Goal: Task Accomplishment & Management: Use online tool/utility

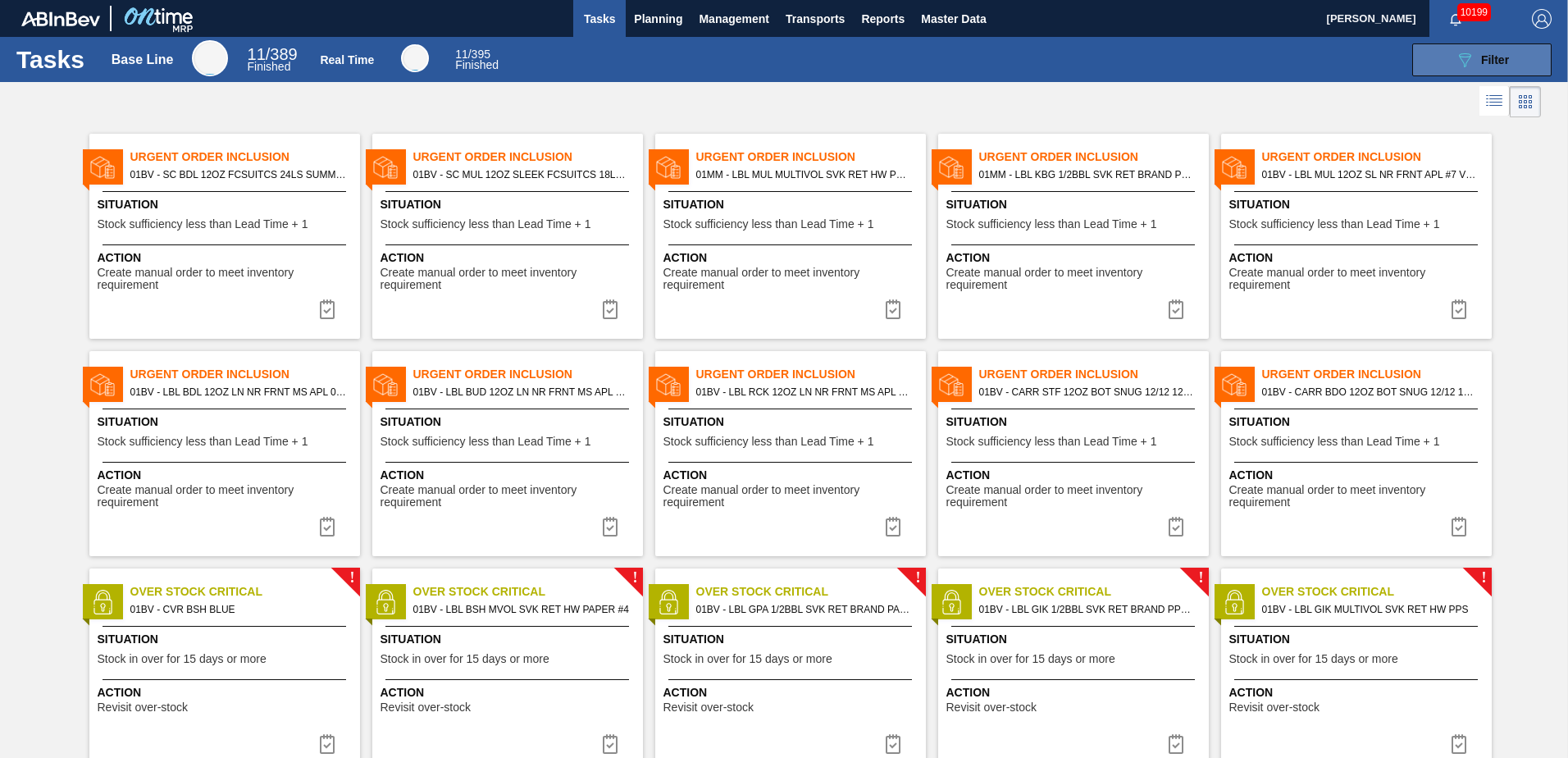
click at [1466, 61] on icon "089F7B8B-B2A5-4AFE-B5C0-19BA573D28AC" at bounding box center [1464, 60] width 19 height 19
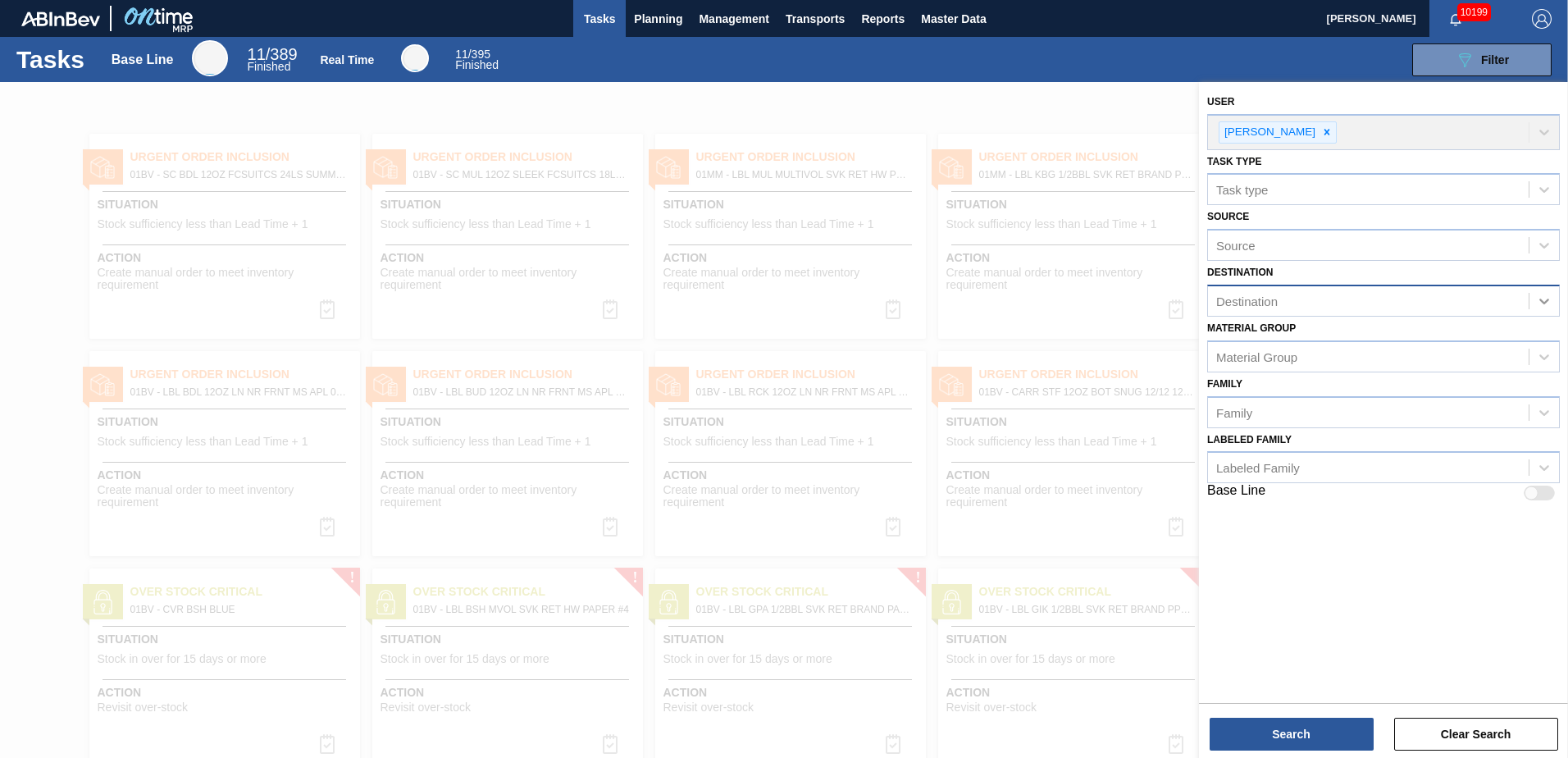
click at [1544, 299] on icon at bounding box center [1544, 301] width 16 height 16
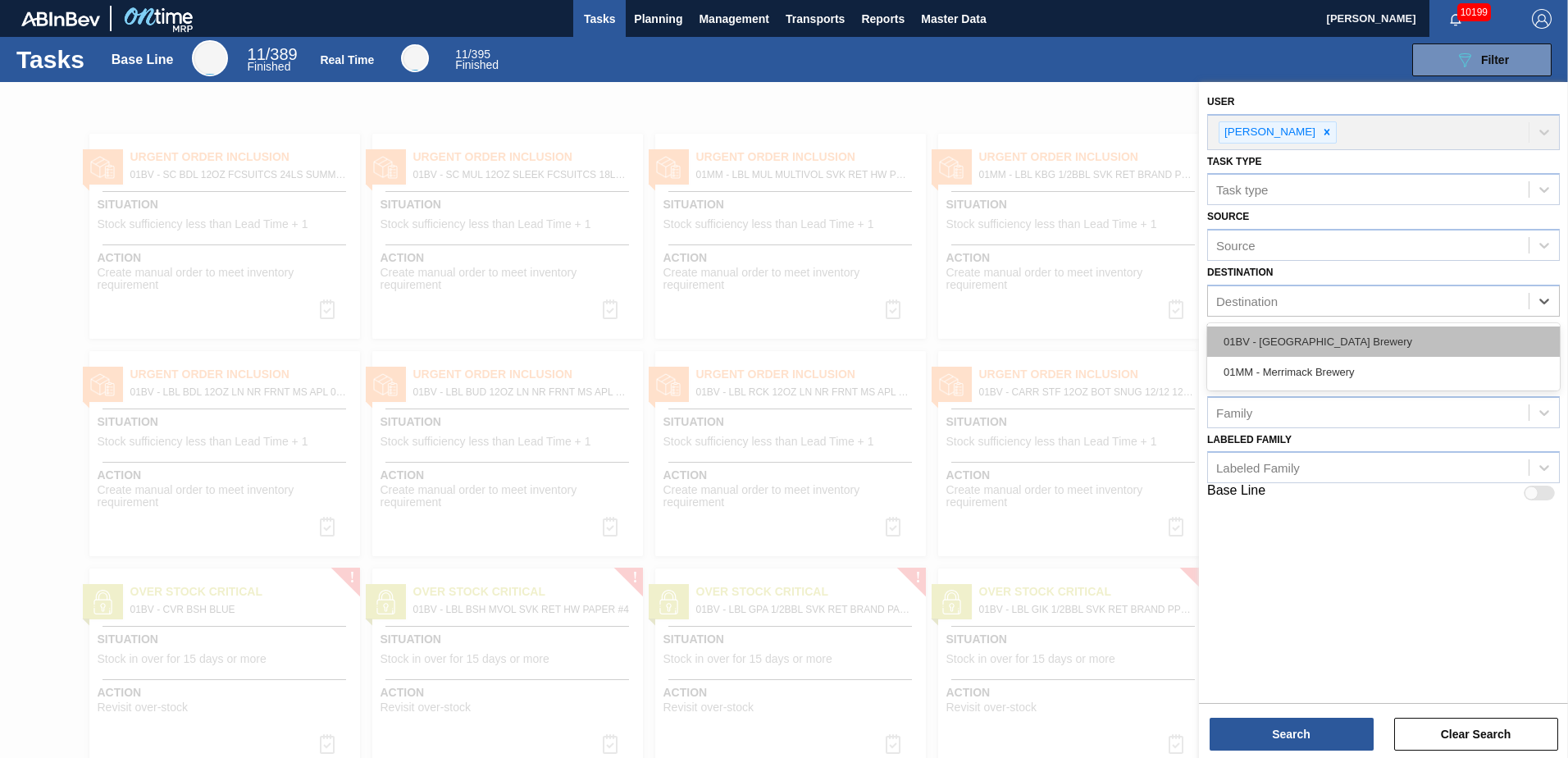
click at [1333, 333] on div "01BV - [GEOGRAPHIC_DATA] Brewery" at bounding box center [1383, 341] width 352 height 30
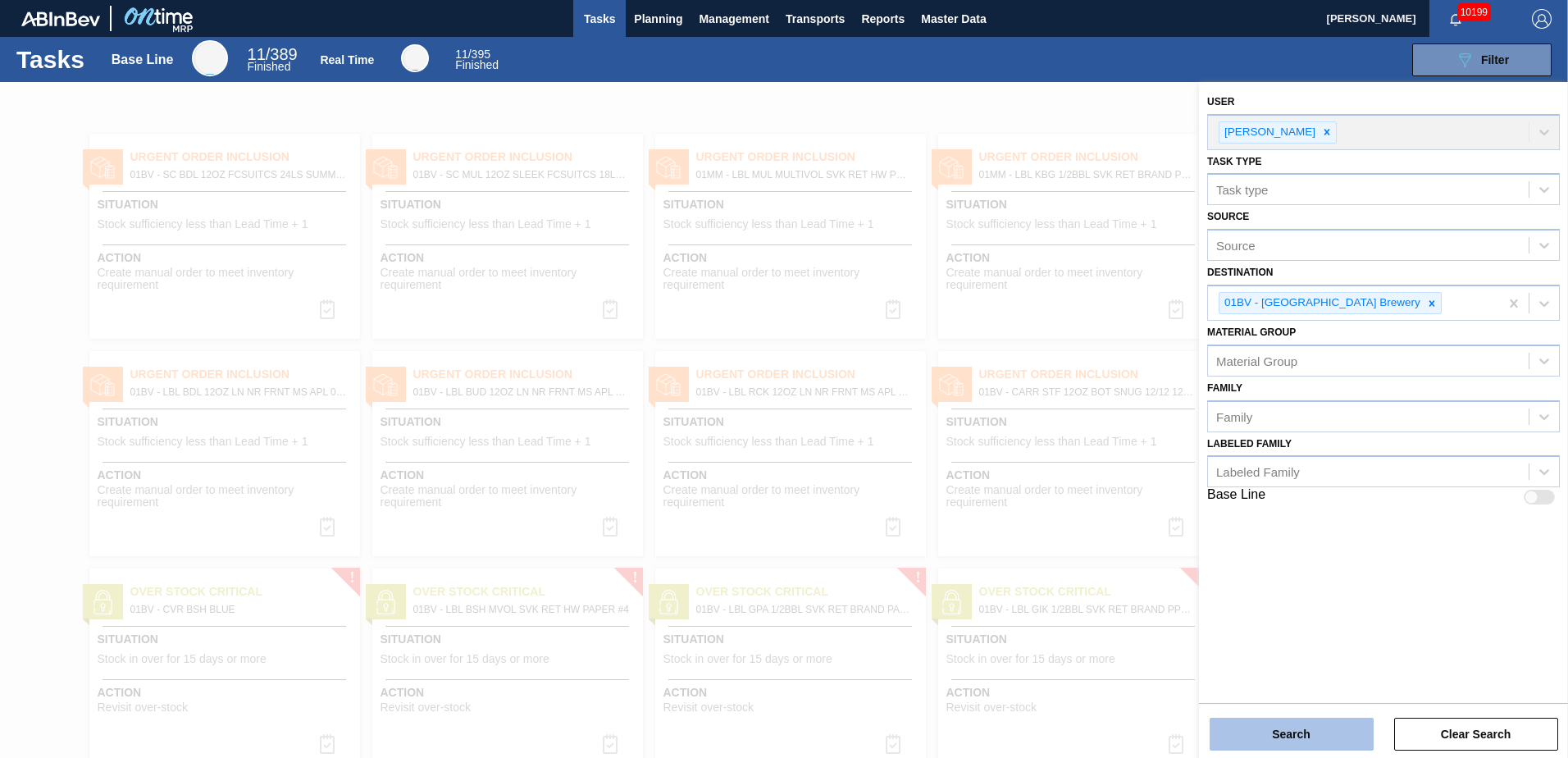
click at [1288, 735] on button "Search" at bounding box center [1290, 734] width 164 height 33
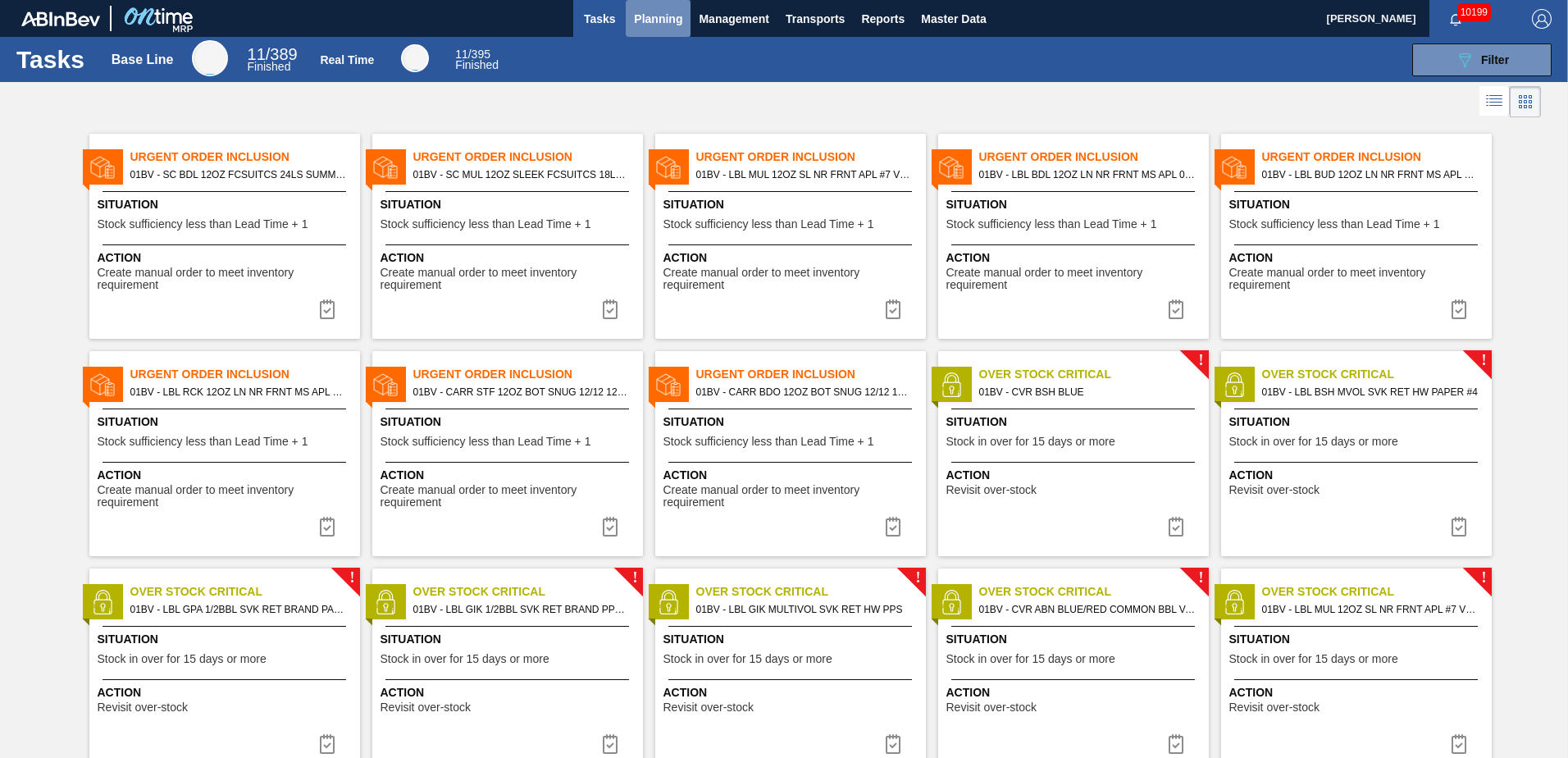
click at [644, 14] on span "Planning" at bounding box center [658, 18] width 49 height 19
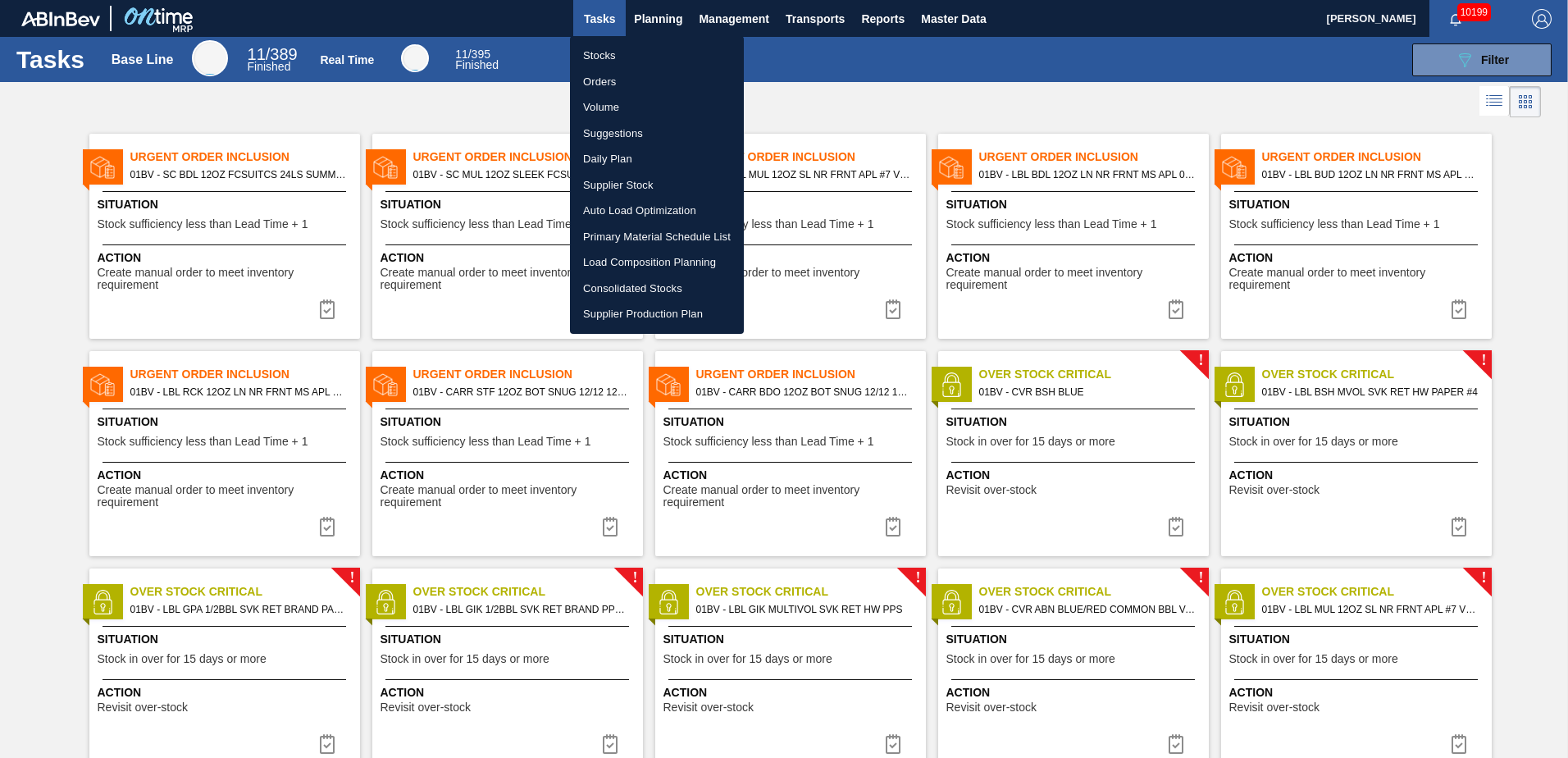
click at [634, 258] on li "Load Composition Planning" at bounding box center [656, 262] width 174 height 26
checkbox input "true"
